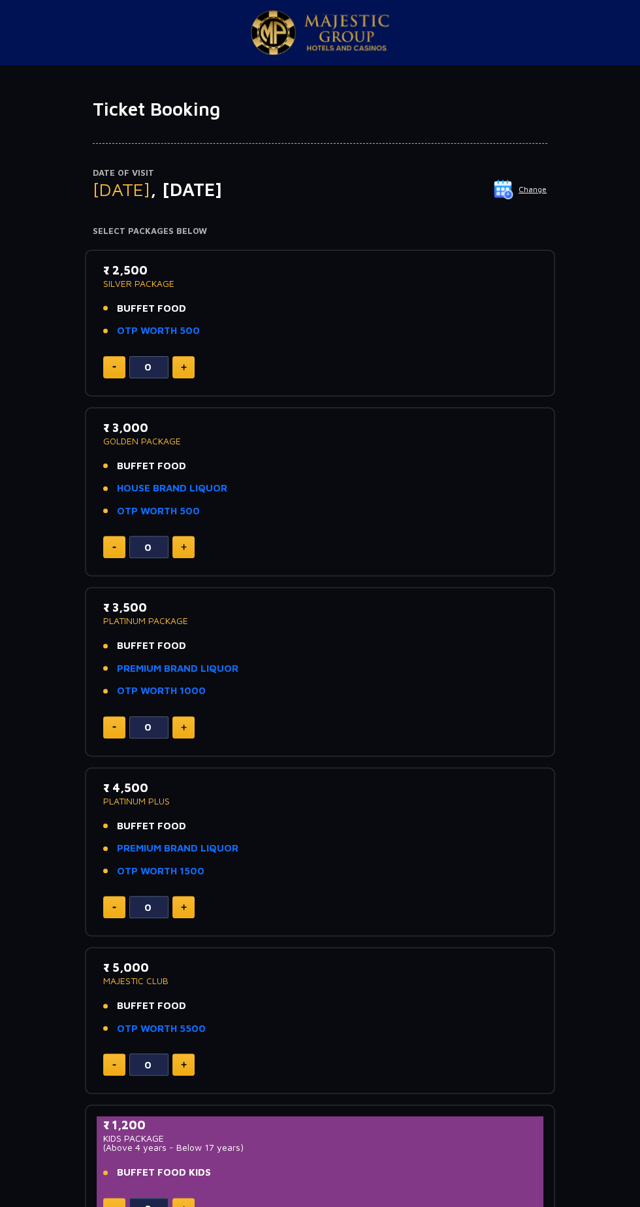
click at [528, 189] on button "Change" at bounding box center [520, 189] width 54 height 21
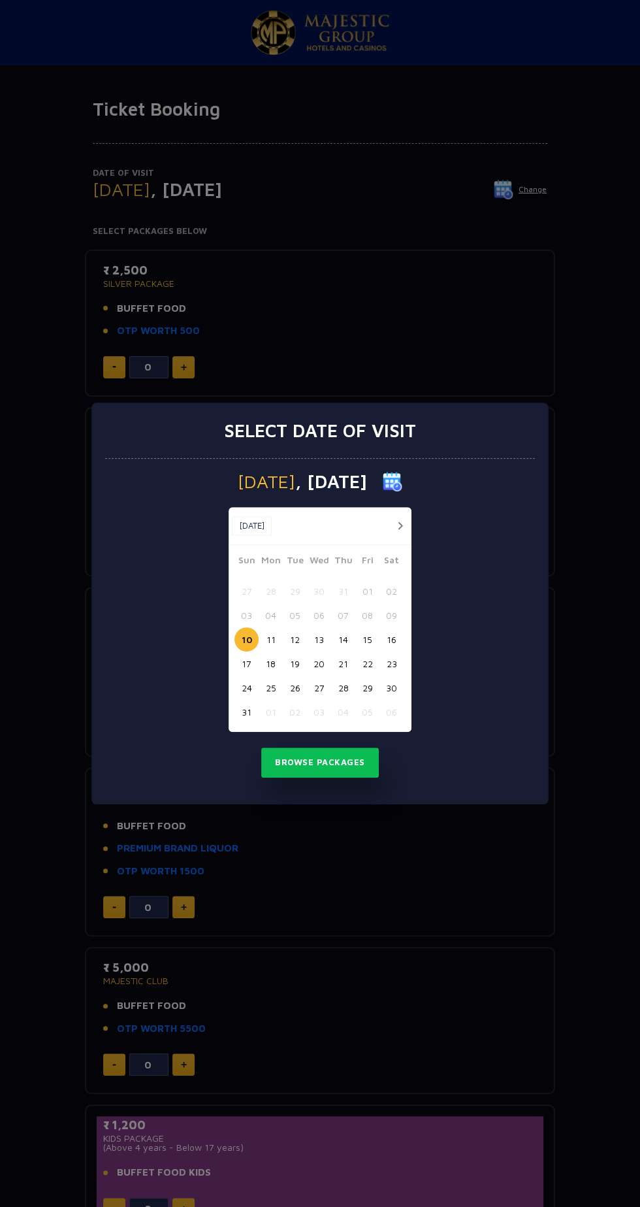
click at [271, 642] on button "11" at bounding box center [271, 639] width 24 height 24
click at [335, 762] on button "Browse Packages" at bounding box center [320, 763] width 118 height 30
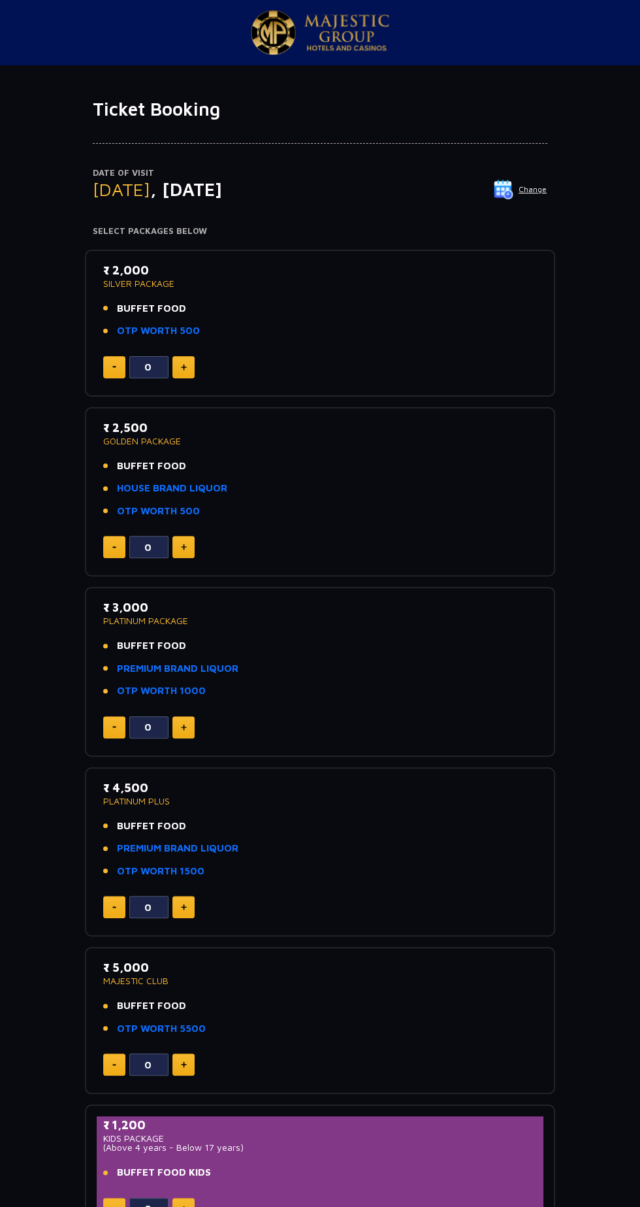
click at [183, 366] on img at bounding box center [184, 367] width 6 height 7
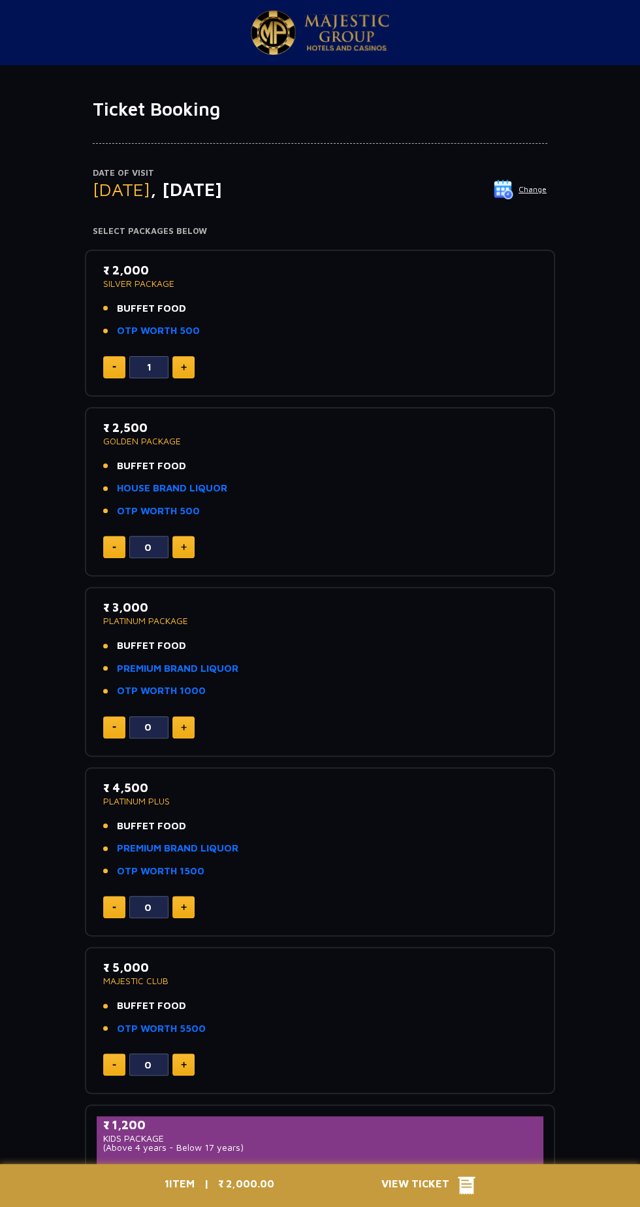
click at [183, 366] on img at bounding box center [184, 367] width 6 height 7
type input "2"
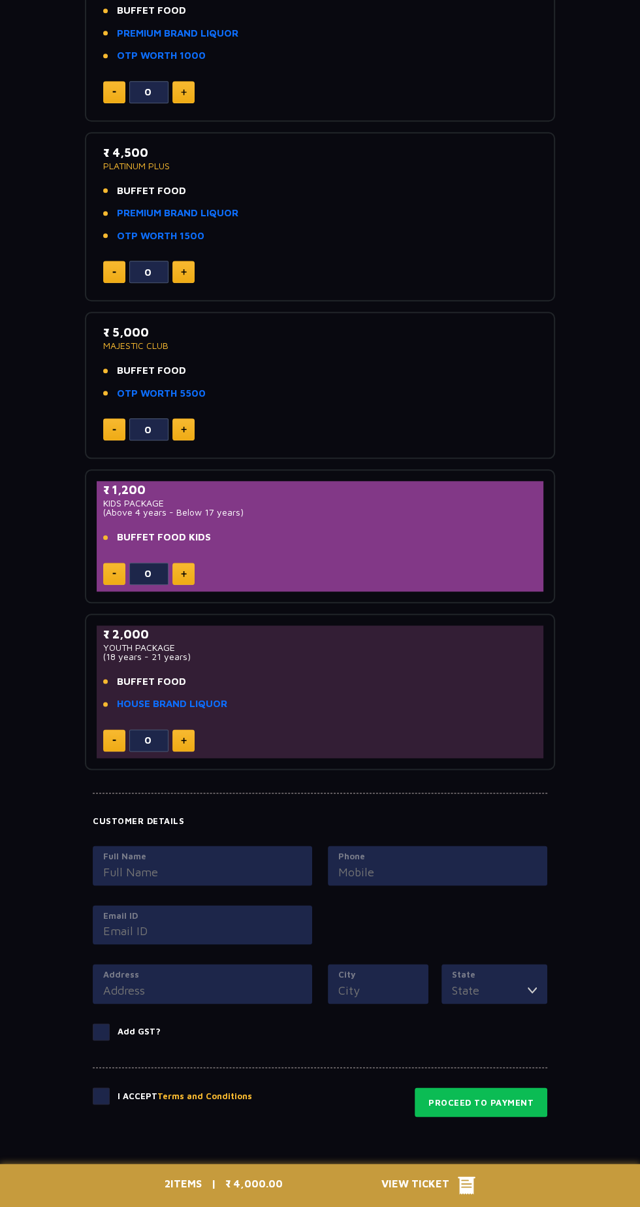
scroll to position [681, 0]
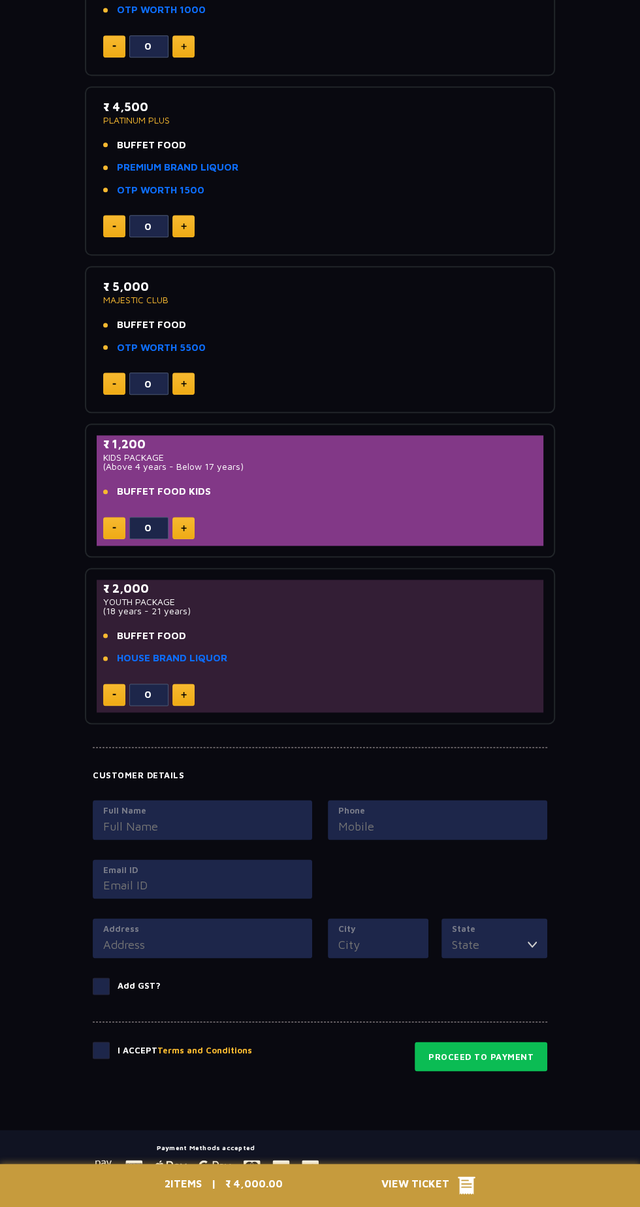
click at [220, 825] on input "Full Name" at bounding box center [202, 826] width 199 height 18
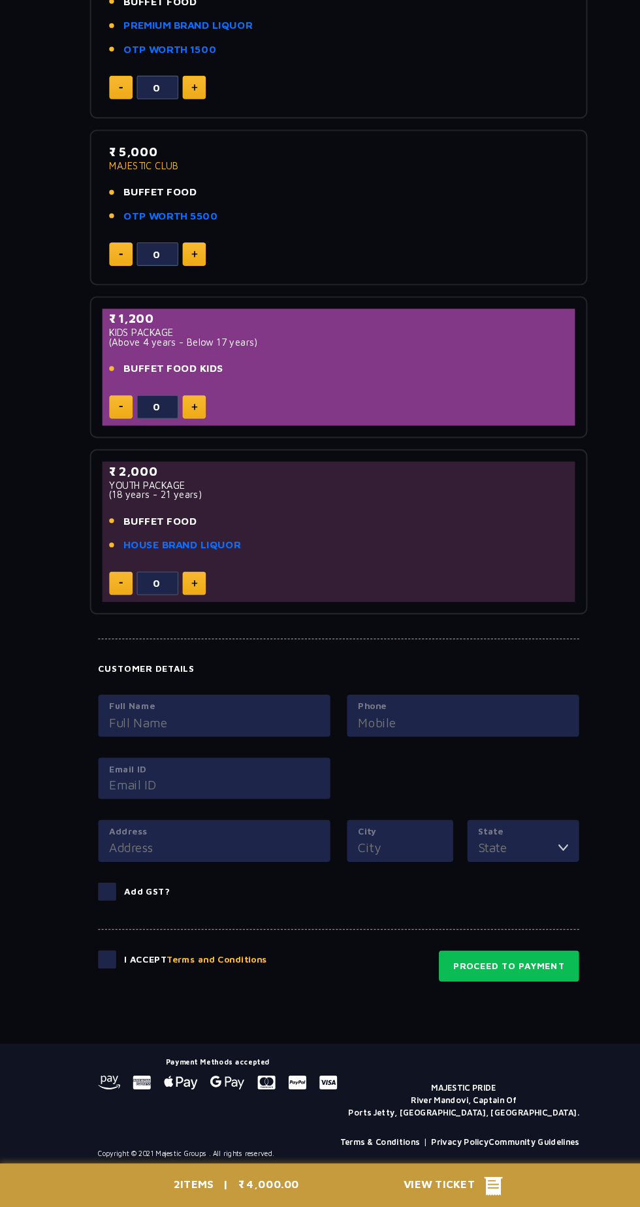
scroll to position [760, 0]
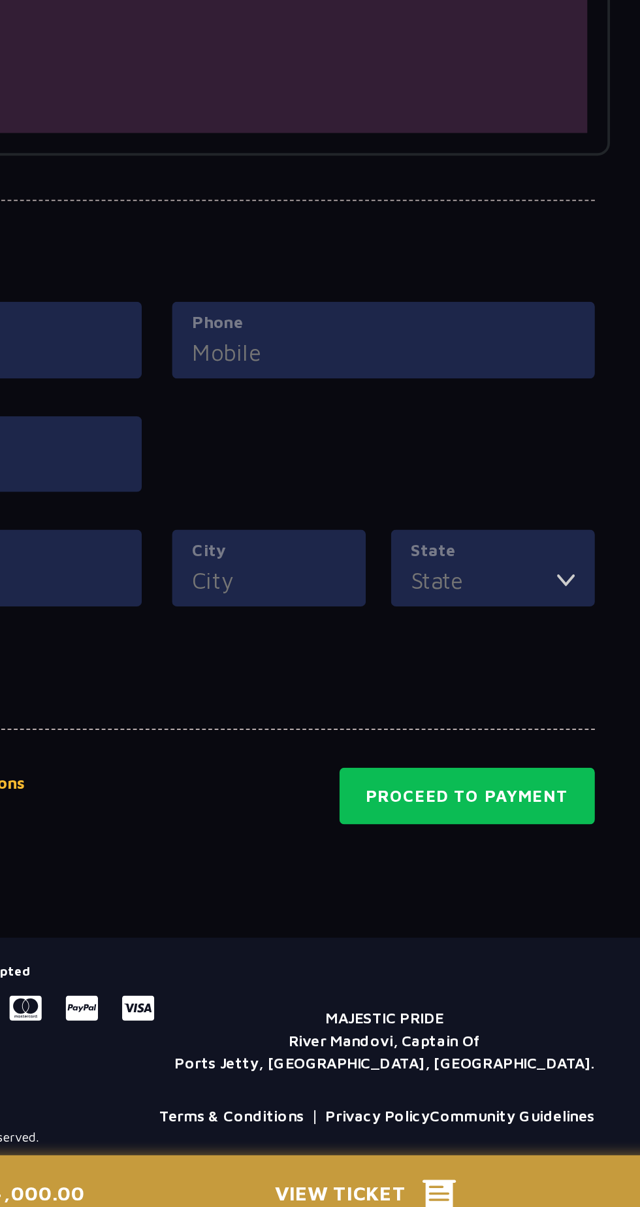
type input "[PERSON_NAME]"
click at [376, 744] on input "Phone" at bounding box center [437, 747] width 199 height 18
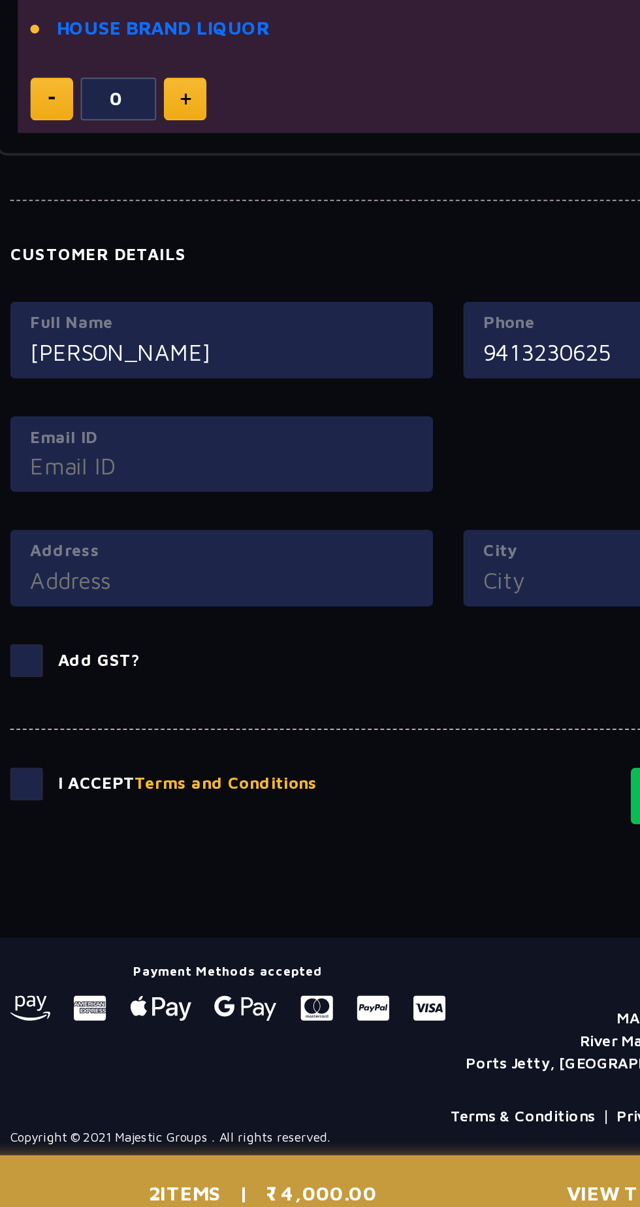
type input "9413230625"
click at [169, 810] on input "Email ID" at bounding box center [202, 806] width 199 height 18
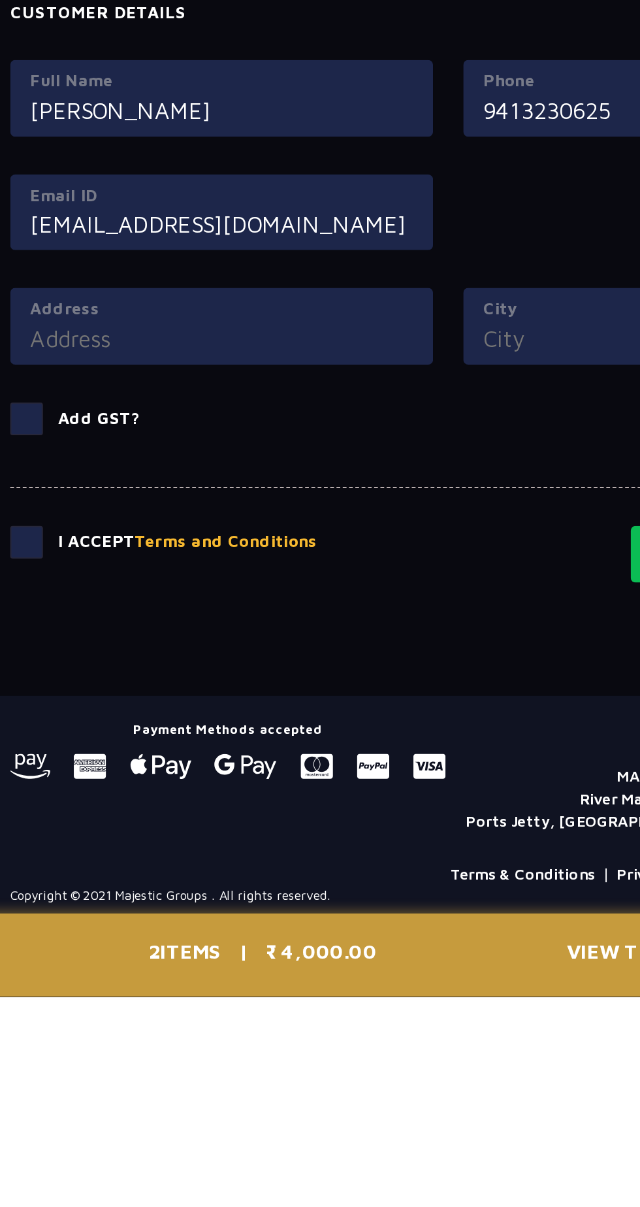
type input "[EMAIL_ADDRESS][DOMAIN_NAME]"
click at [151, 850] on label "Address" at bounding box center [202, 850] width 199 height 13
click at [151, 857] on input "Address" at bounding box center [202, 866] width 199 height 18
type input "B"
click at [375, 865] on input "City" at bounding box center [378, 866] width 80 height 18
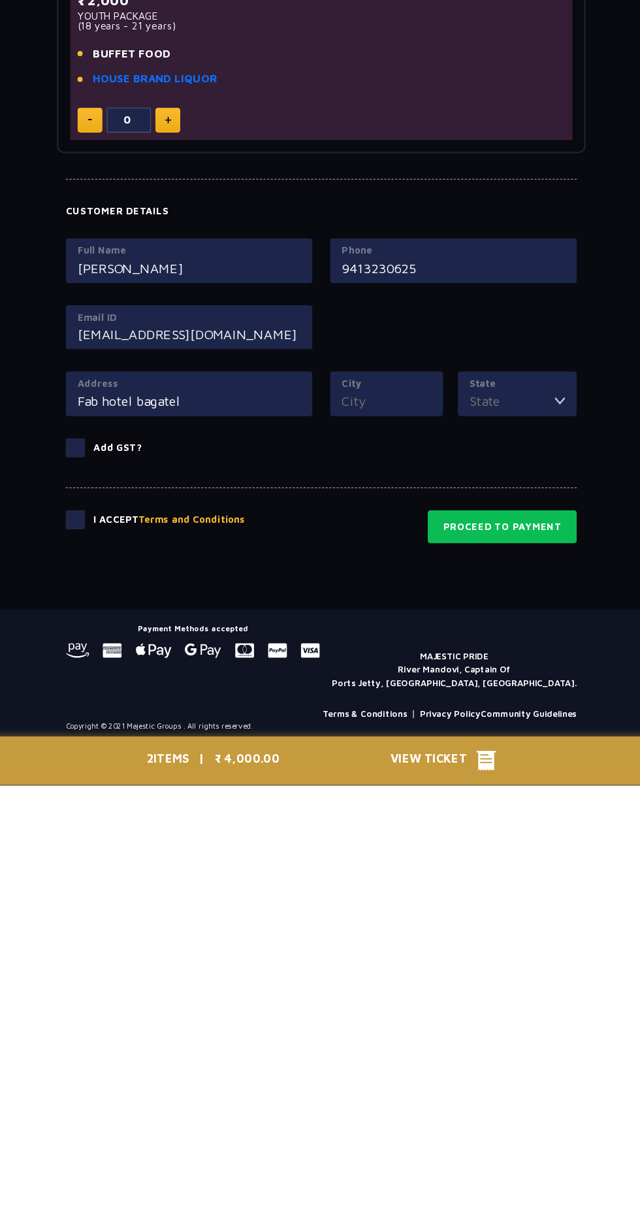
click at [234, 866] on input "Fab hotel bagatel" at bounding box center [202, 866] width 199 height 18
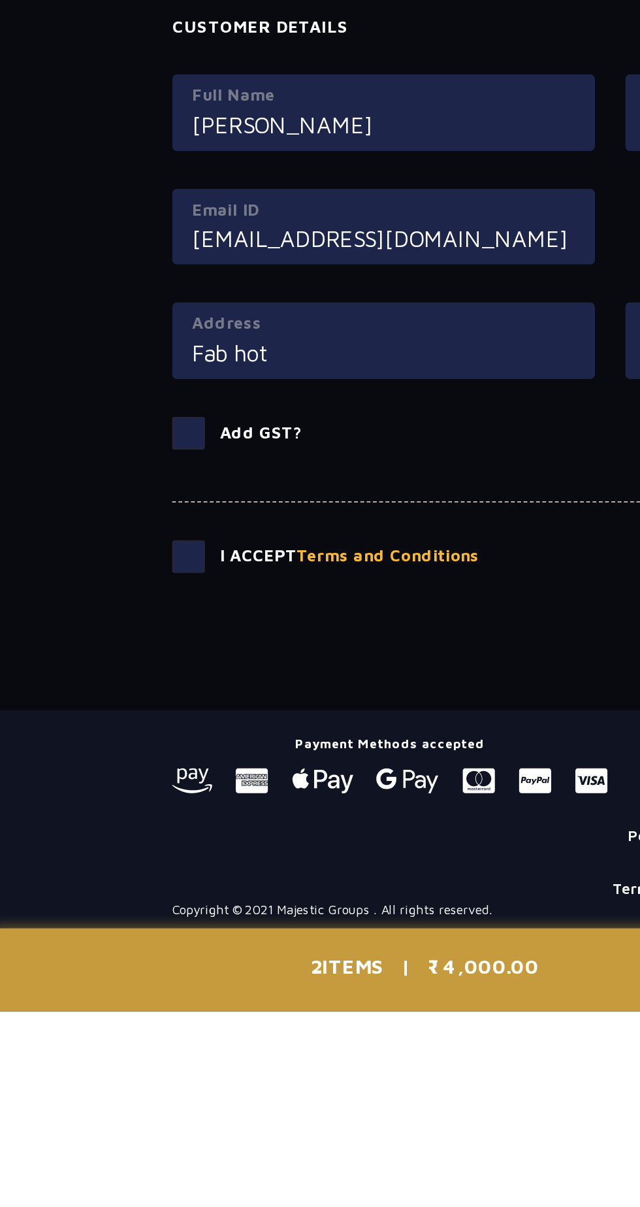
type input "Fab"
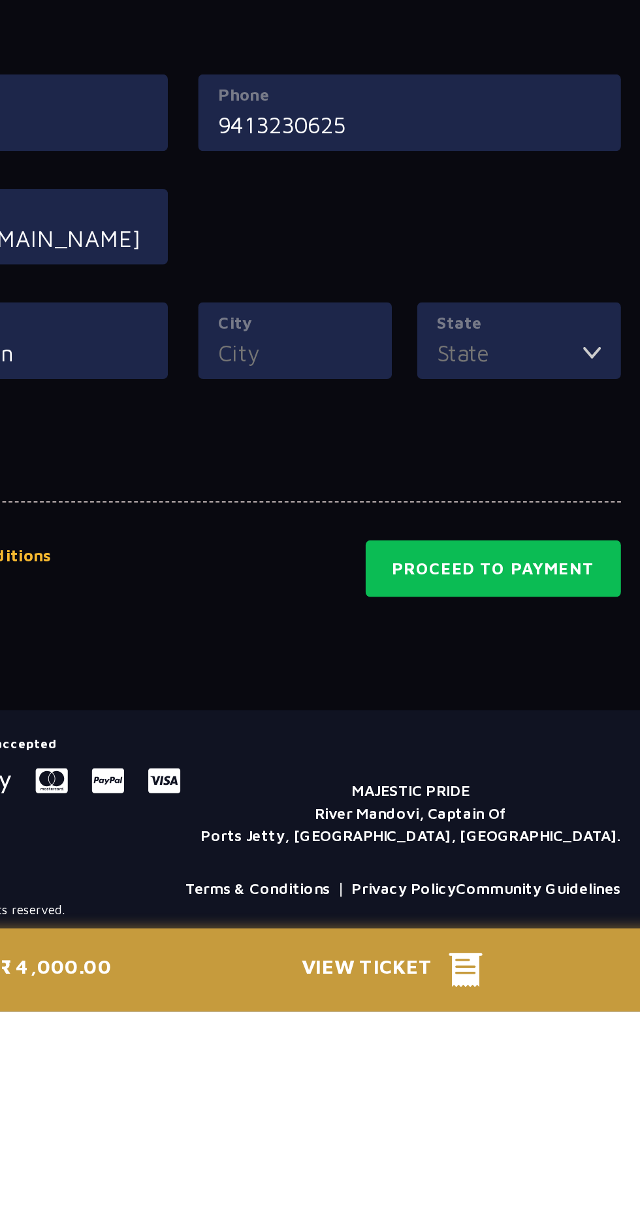
type input "[PERSON_NAME] upvan"
click at [372, 863] on input "City" at bounding box center [378, 866] width 80 height 18
type input "Petlad"
click at [512, 859] on input "State" at bounding box center [490, 866] width 76 height 18
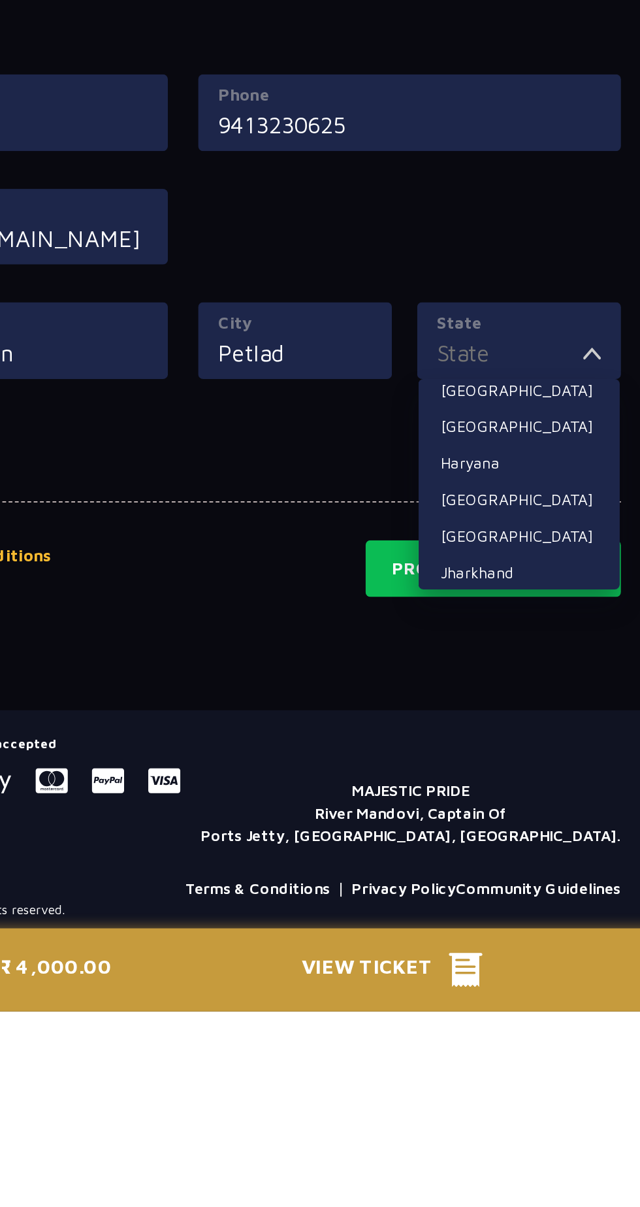
scroll to position [102, 0]
click at [502, 899] on li "[GEOGRAPHIC_DATA]" at bounding box center [494, 904] width 105 height 17
type input "[GEOGRAPHIC_DATA]"
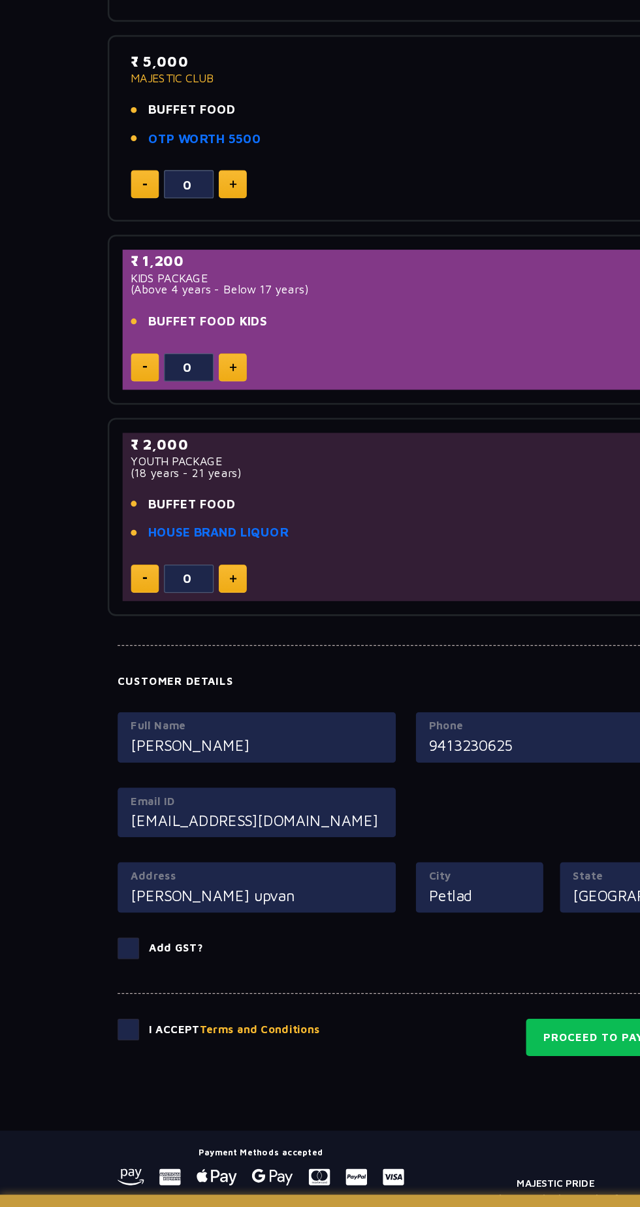
scroll to position [697, 0]
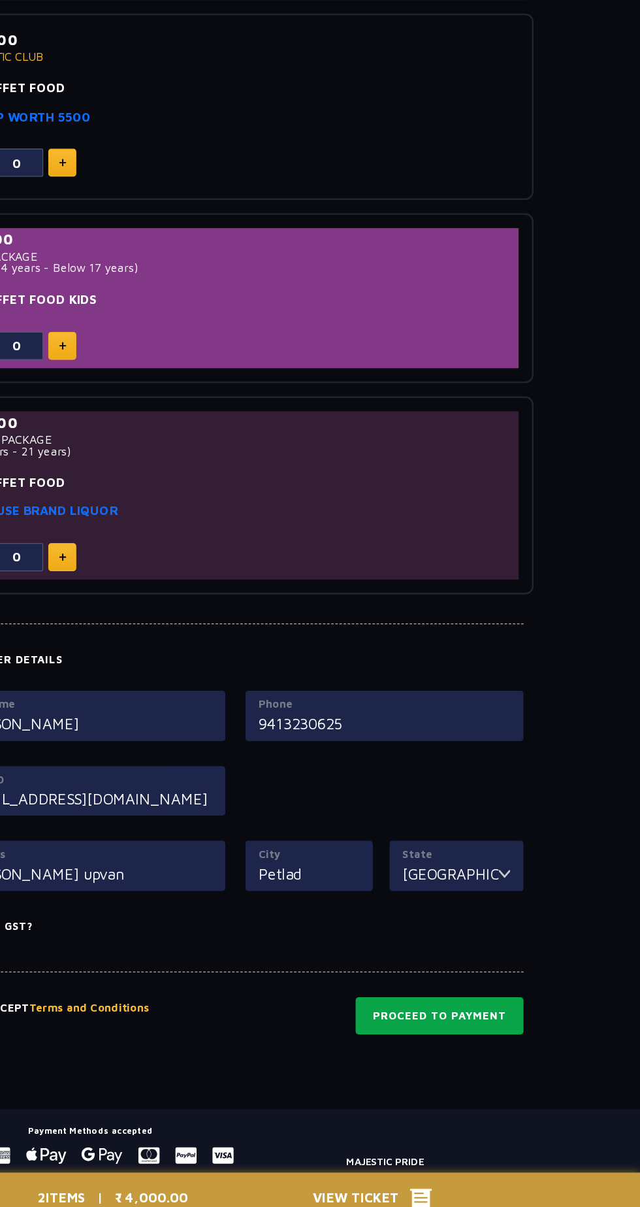
click at [518, 1037] on button "Proceed to Payment" at bounding box center [481, 1040] width 133 height 30
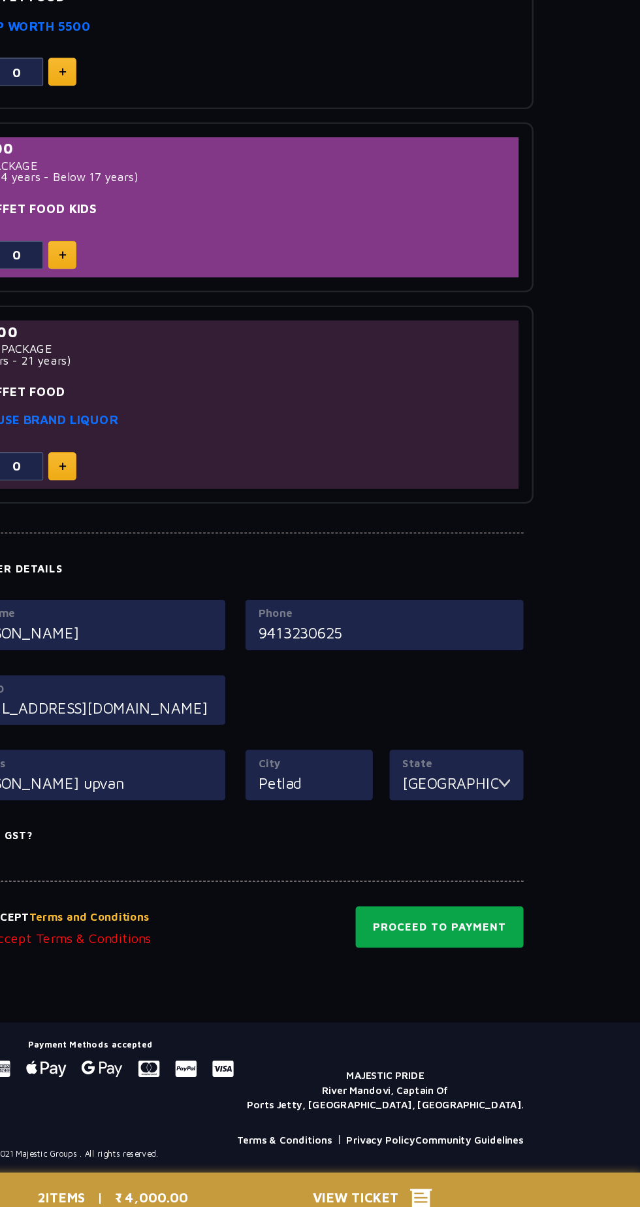
scroll to position [771, 0]
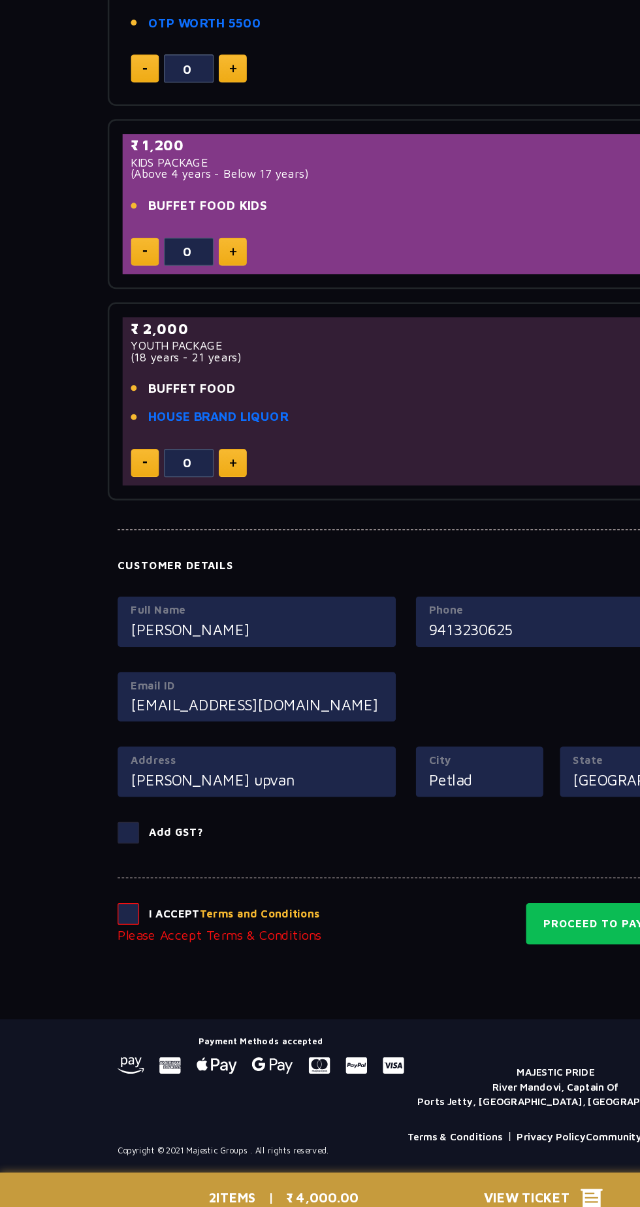
click at [97, 951] on span at bounding box center [101, 959] width 17 height 17
click at [0, 0] on input "checkbox" at bounding box center [0, 0] width 0 height 0
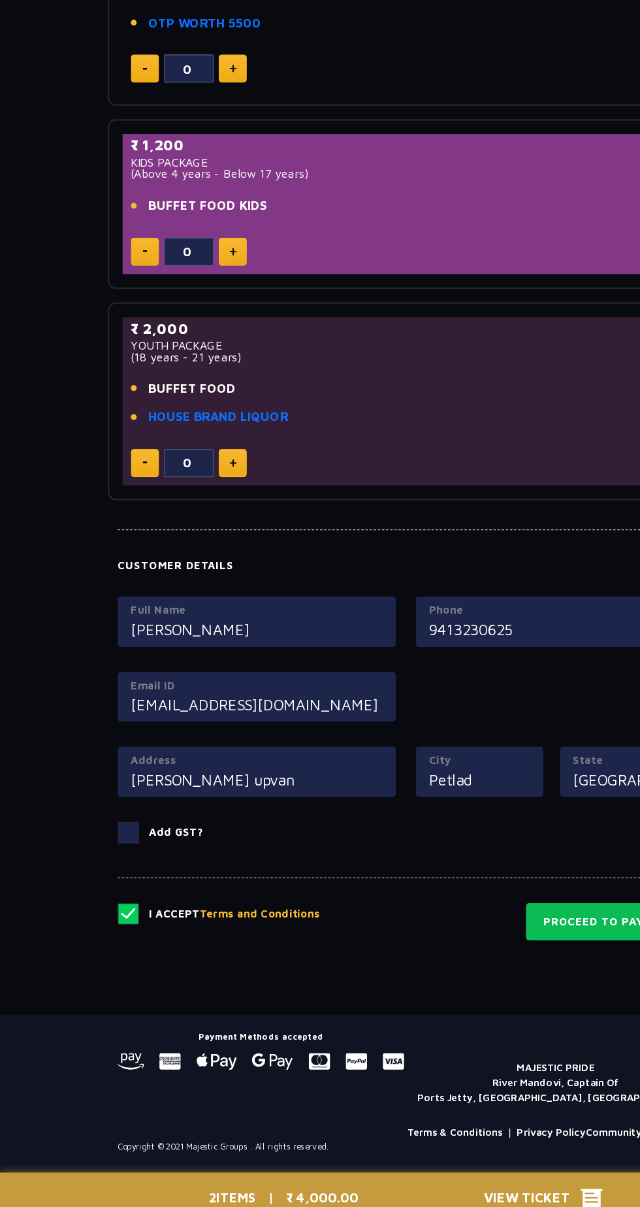
scroll to position [768, 0]
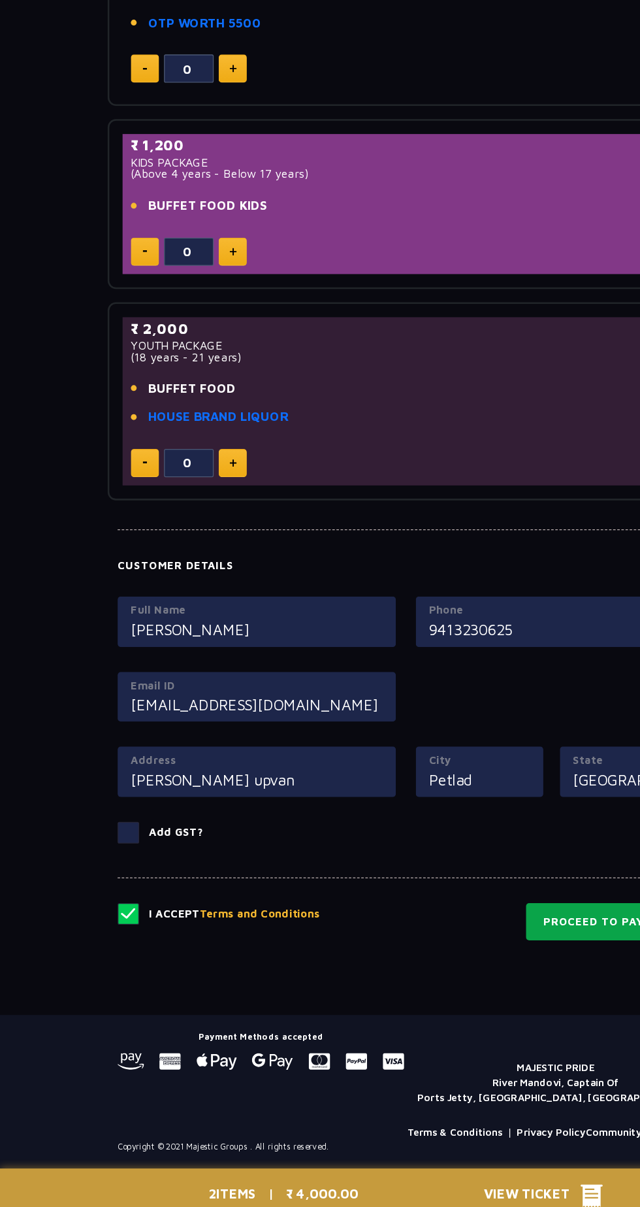
click at [466, 966] on button "Proceed to Payment" at bounding box center [481, 970] width 133 height 30
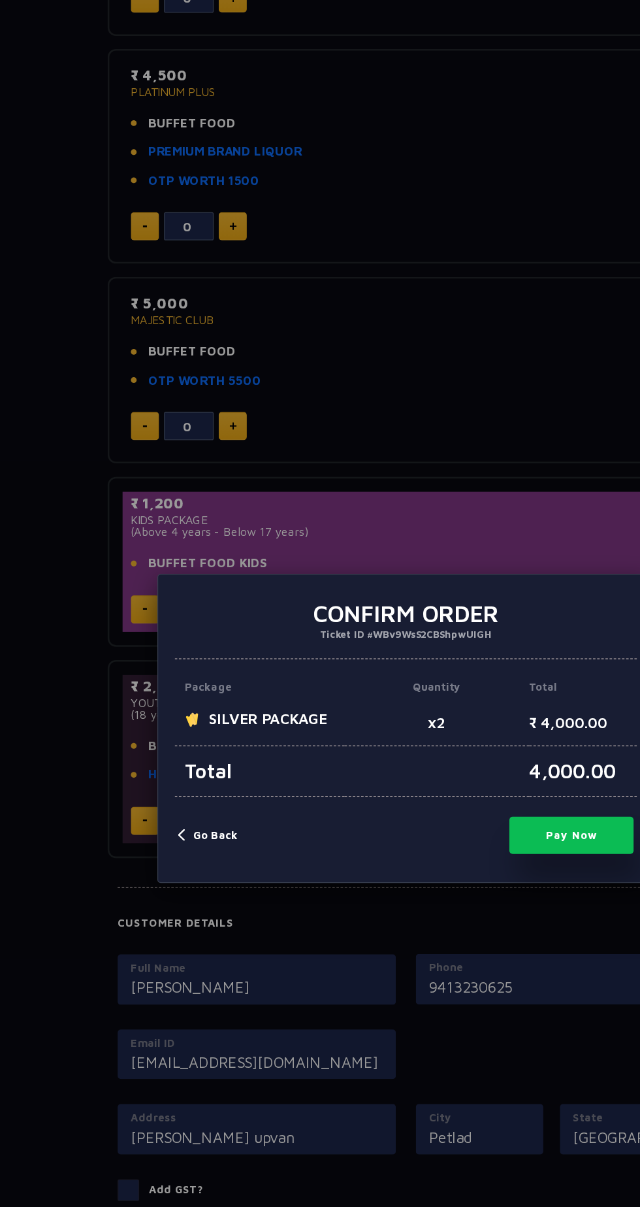
scroll to position [699, 0]
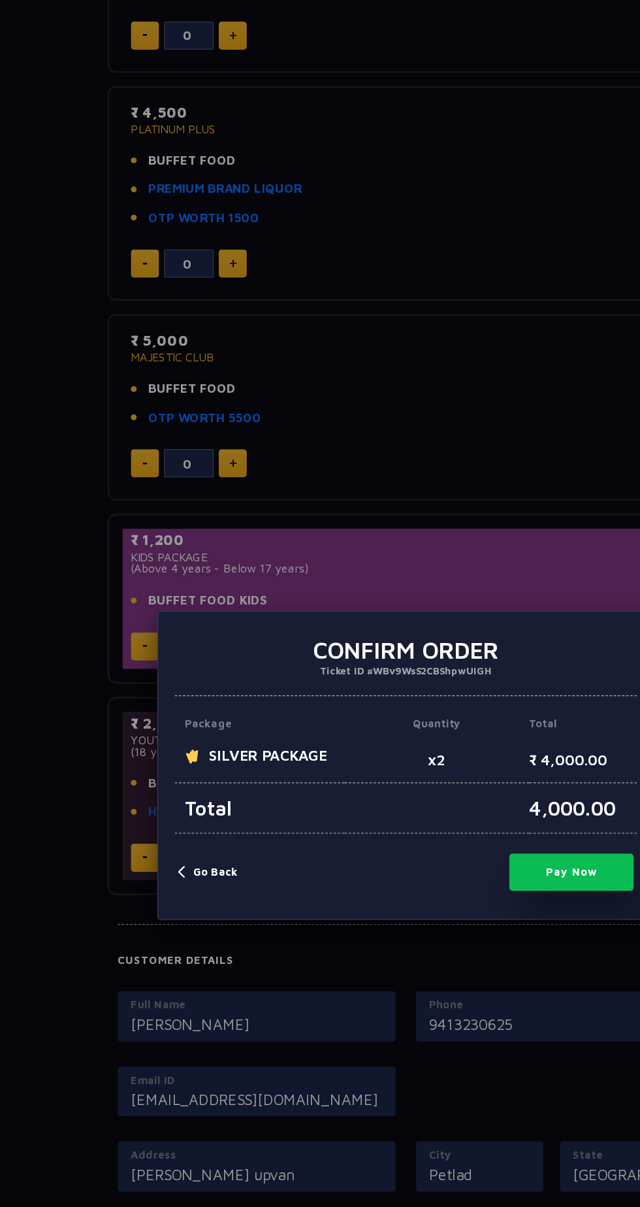
click at [466, 687] on button "Pay Now" at bounding box center [451, 687] width 98 height 29
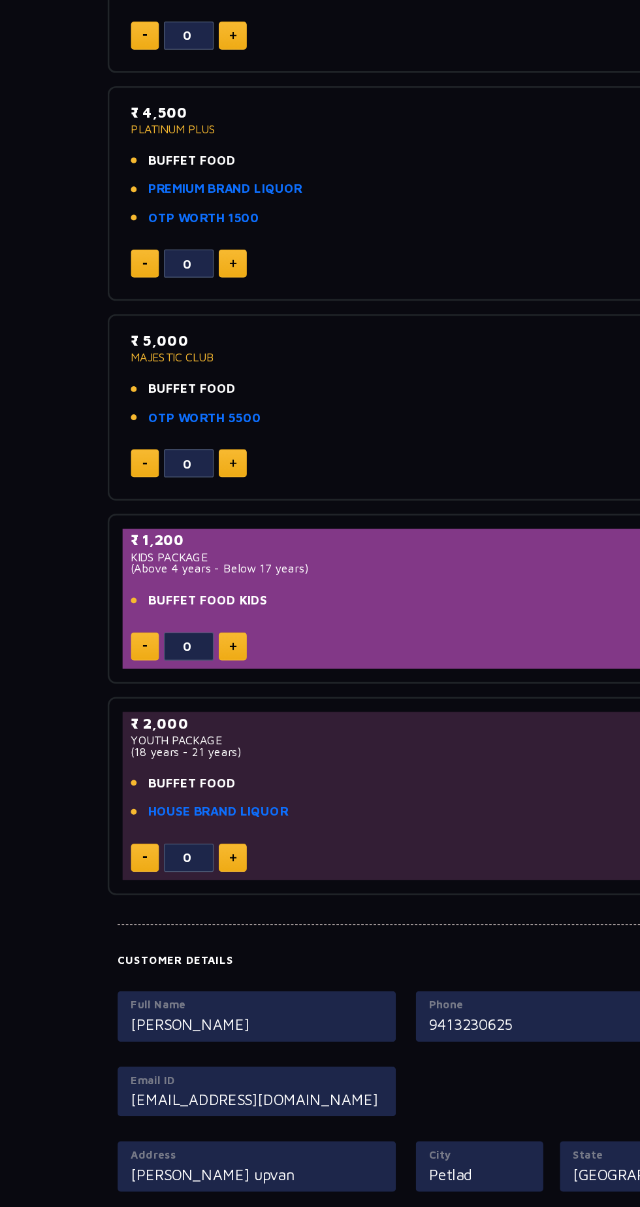
type input "0"
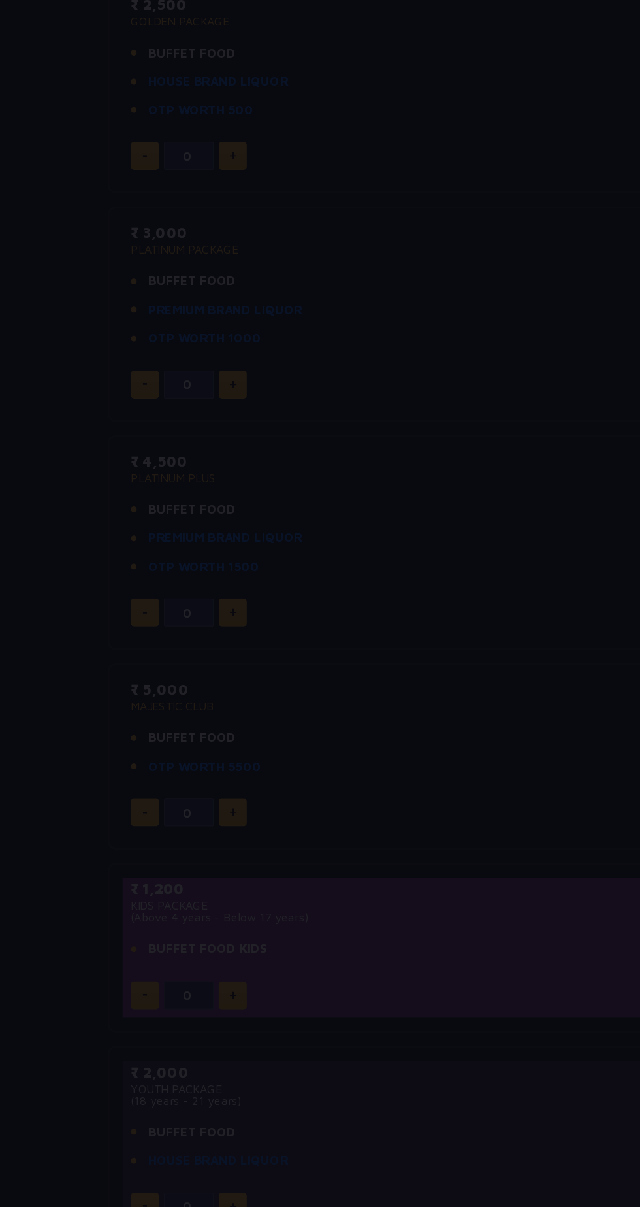
scroll to position [422, 0]
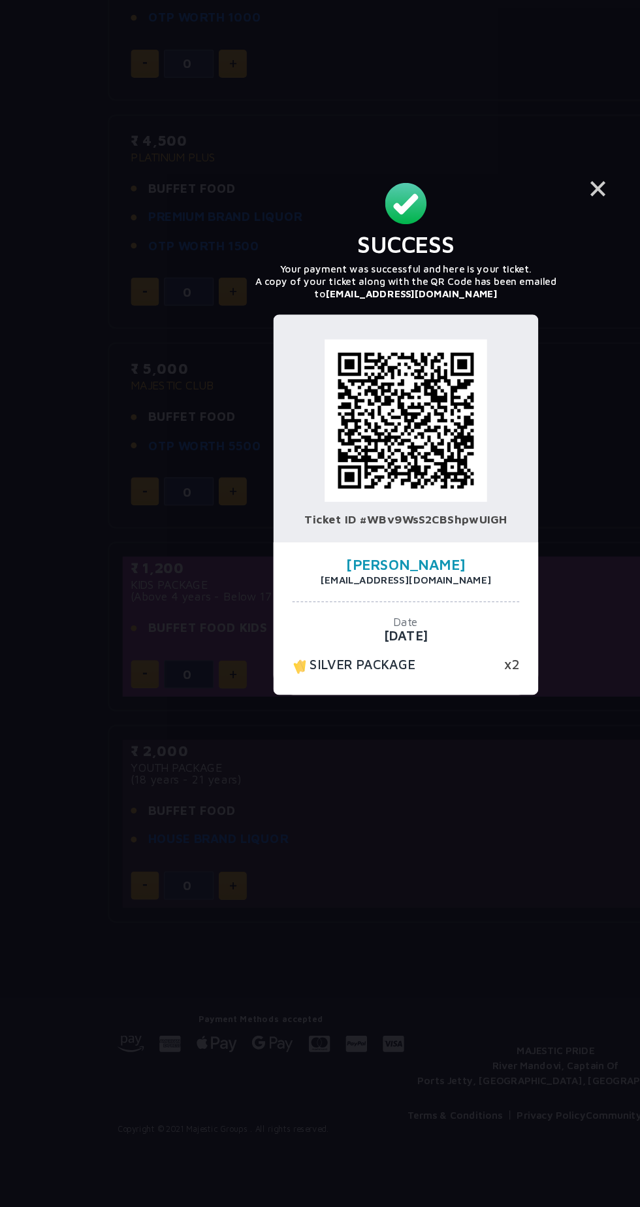
click at [467, 413] on button "×" at bounding box center [471, 402] width 31 height 31
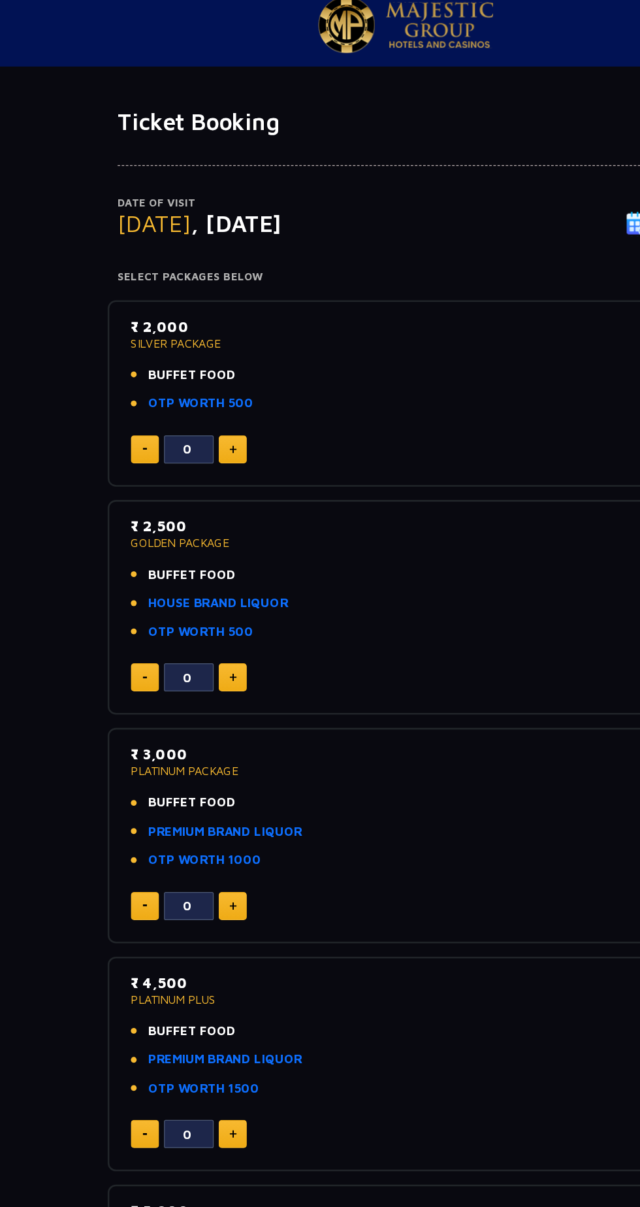
scroll to position [0, 0]
